Goal: Information Seeking & Learning: Learn about a topic

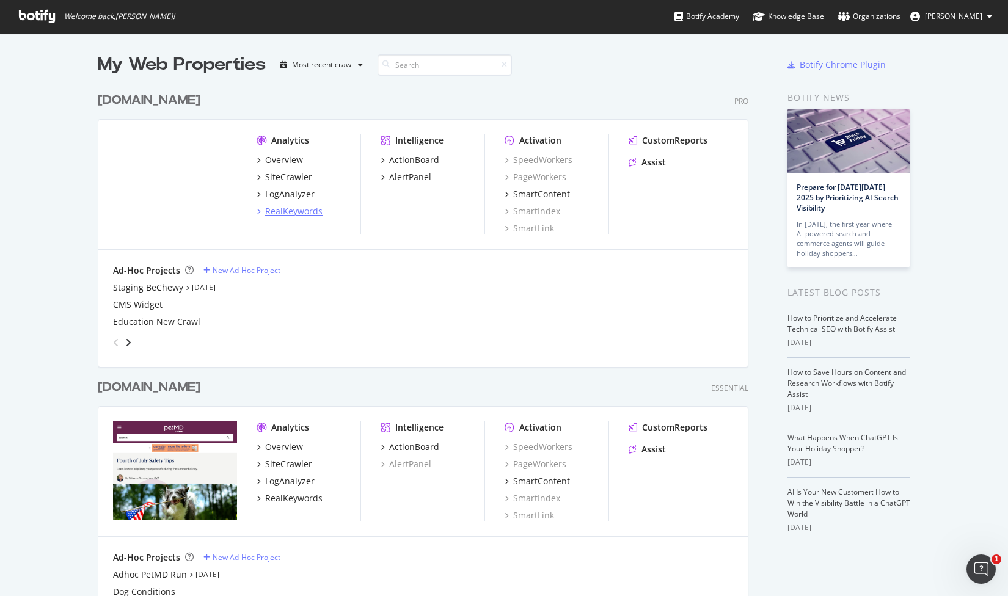
click at [303, 214] on div "RealKeywords" at bounding box center [293, 211] width 57 height 12
